Goal: Information Seeking & Learning: Learn about a topic

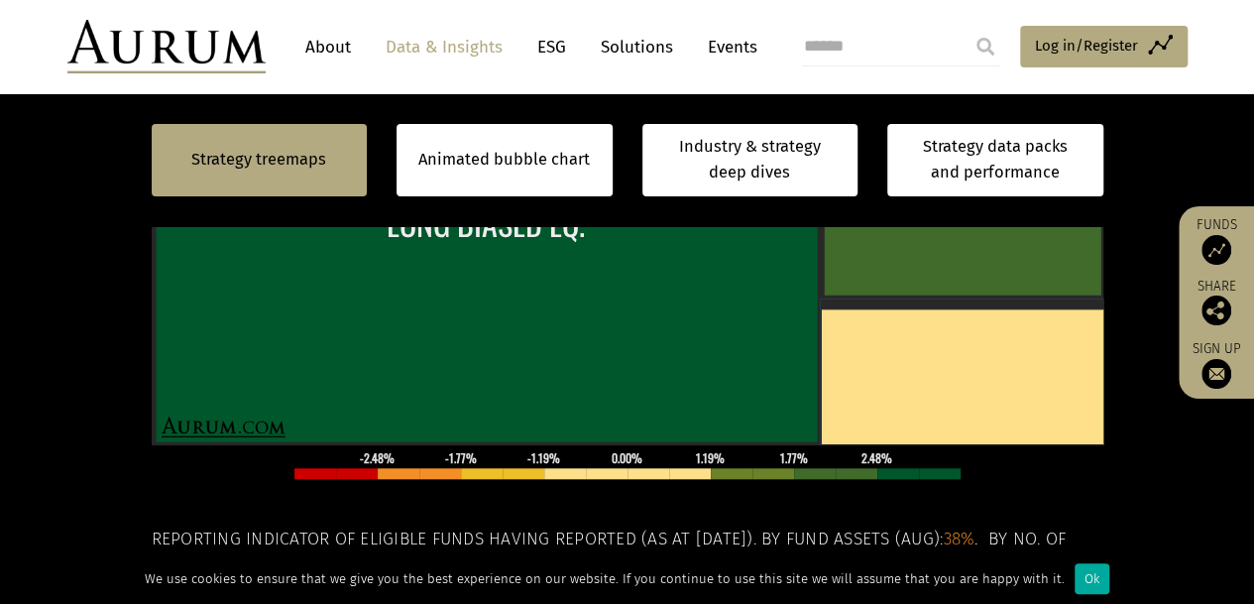
scroll to position [644, 0]
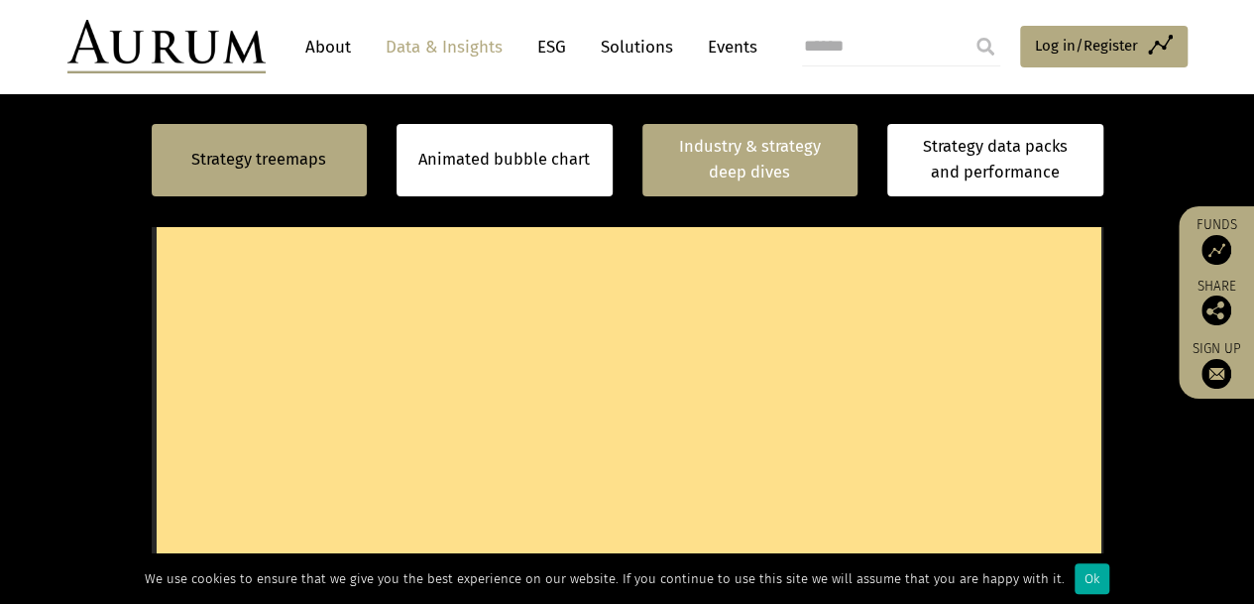
click at [805, 185] on link "Industry & strategy deep dives" at bounding box center [750, 160] width 216 height 72
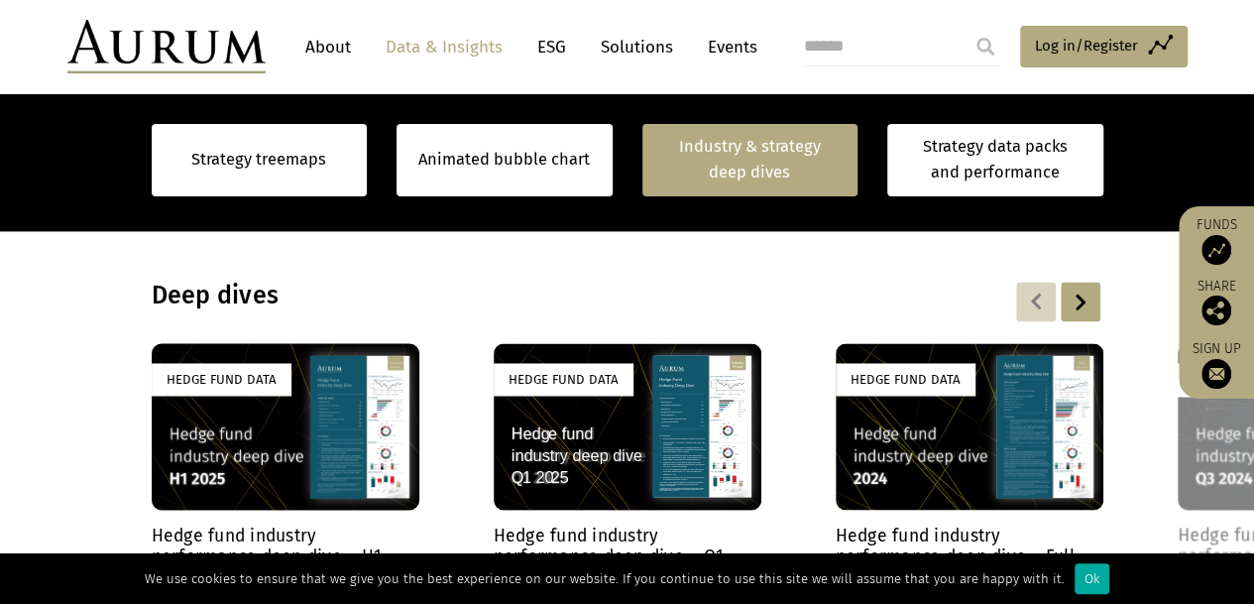
scroll to position [1418, 0]
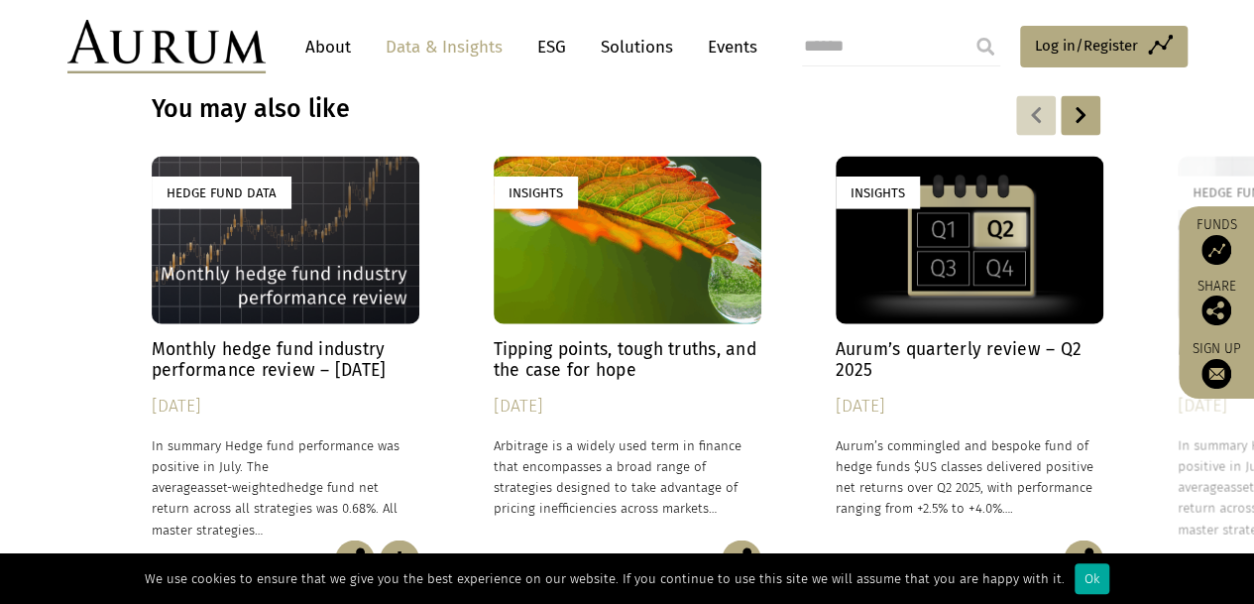
scroll to position [5827, 0]
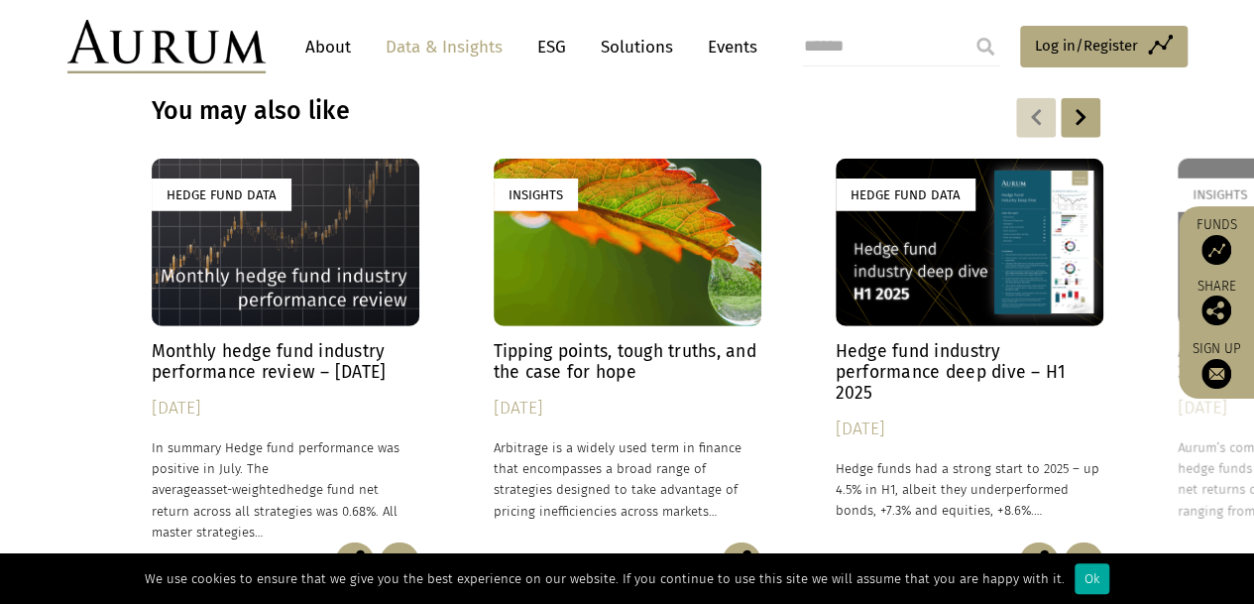
scroll to position [2649, 0]
